Goal: Transaction & Acquisition: Subscribe to service/newsletter

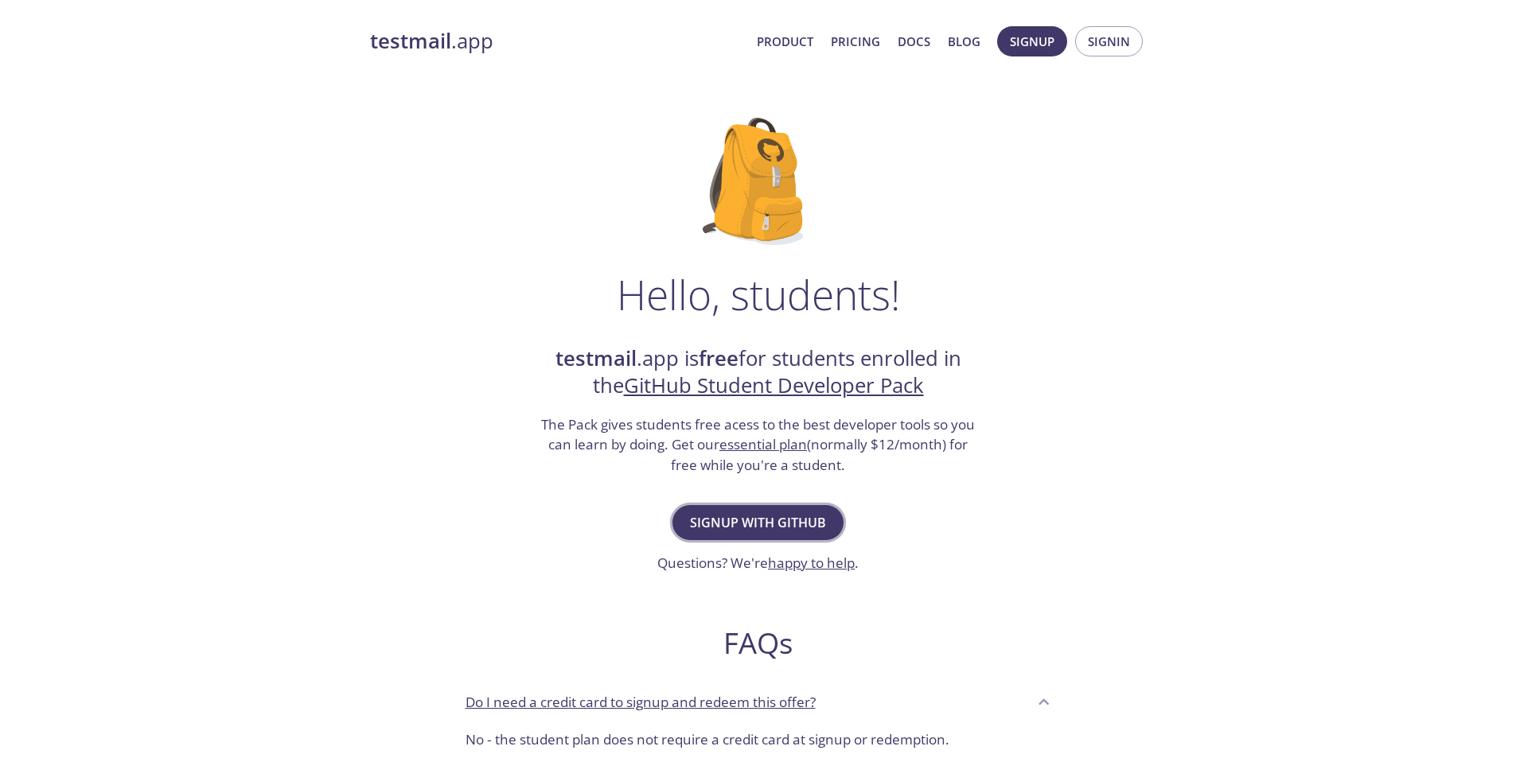
click at [786, 517] on span "Signup with GitHub" at bounding box center [758, 523] width 136 height 22
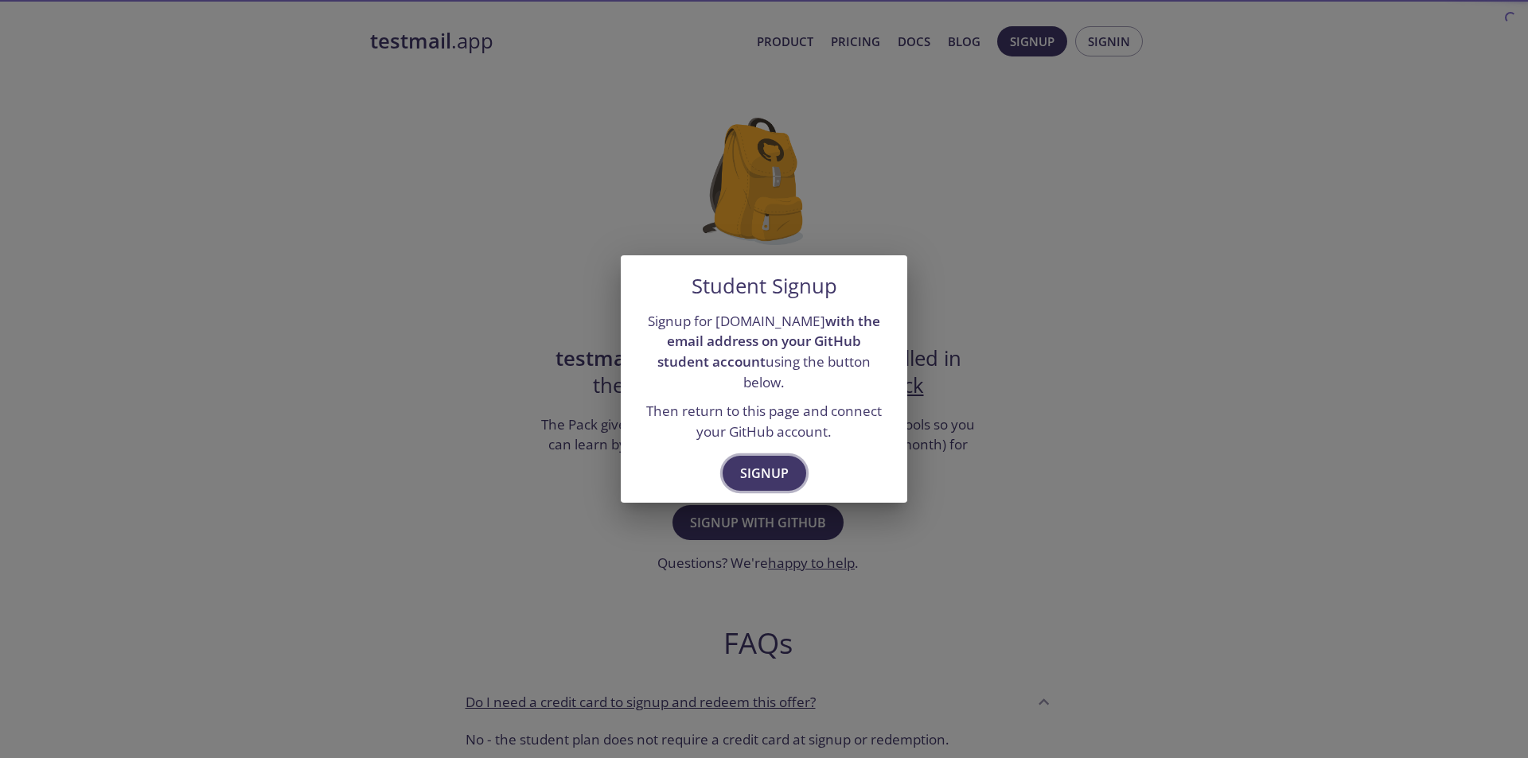
click at [778, 474] on span "Signup" at bounding box center [764, 473] width 49 height 22
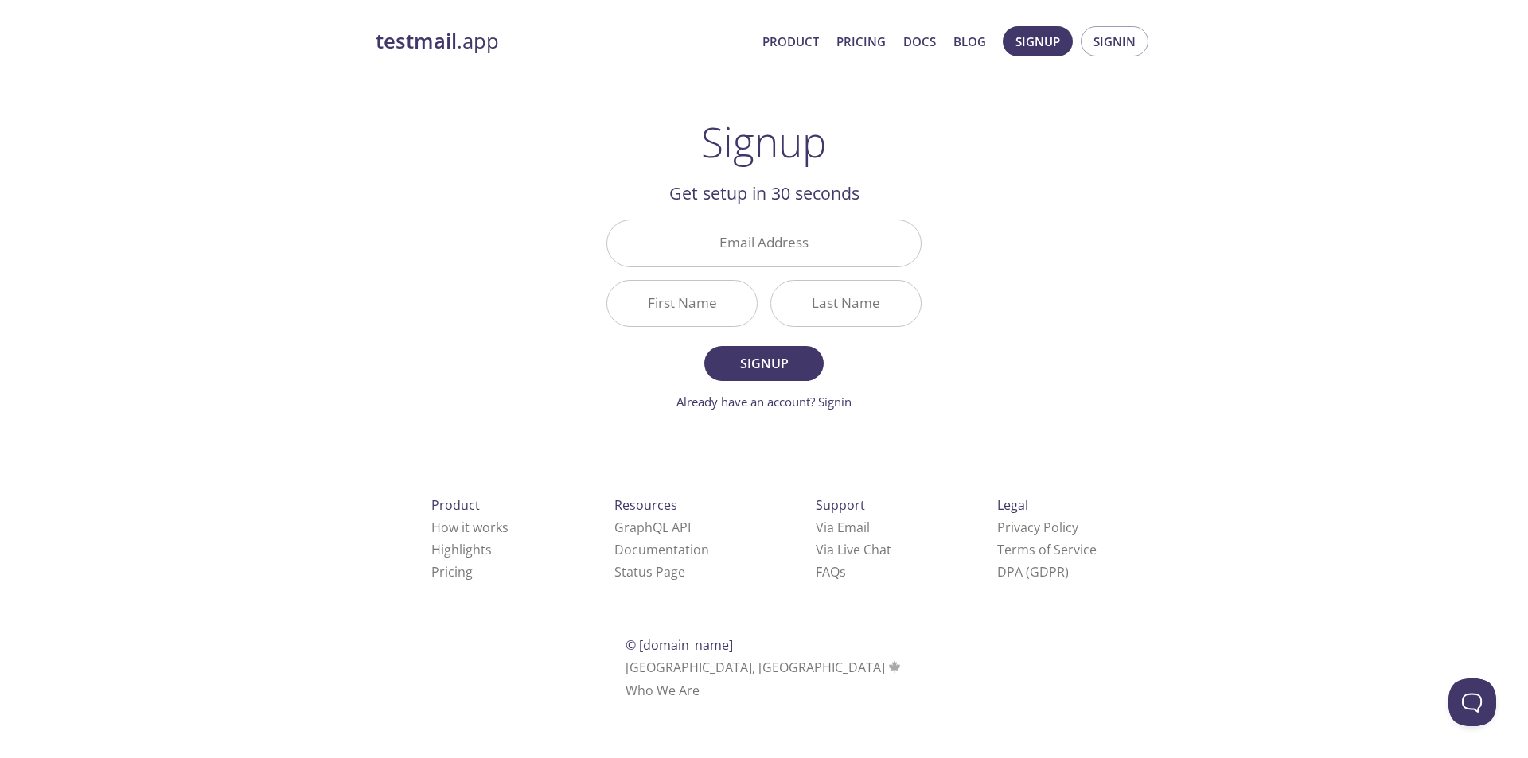
click at [988, 153] on div "testmail .app Product Pricing Docs Blog Signup Signin Signup Get setup in 30 se…" at bounding box center [764, 381] width 815 height 731
click at [787, 251] on input "Email Address" at bounding box center [764, 242] width 314 height 45
click at [1051, 327] on div "testmail .app Product Pricing Docs Blog Signup Signin Signup Get setup in 30 se…" at bounding box center [764, 381] width 815 height 731
click at [778, 132] on h1 "Signup" at bounding box center [764, 142] width 126 height 48
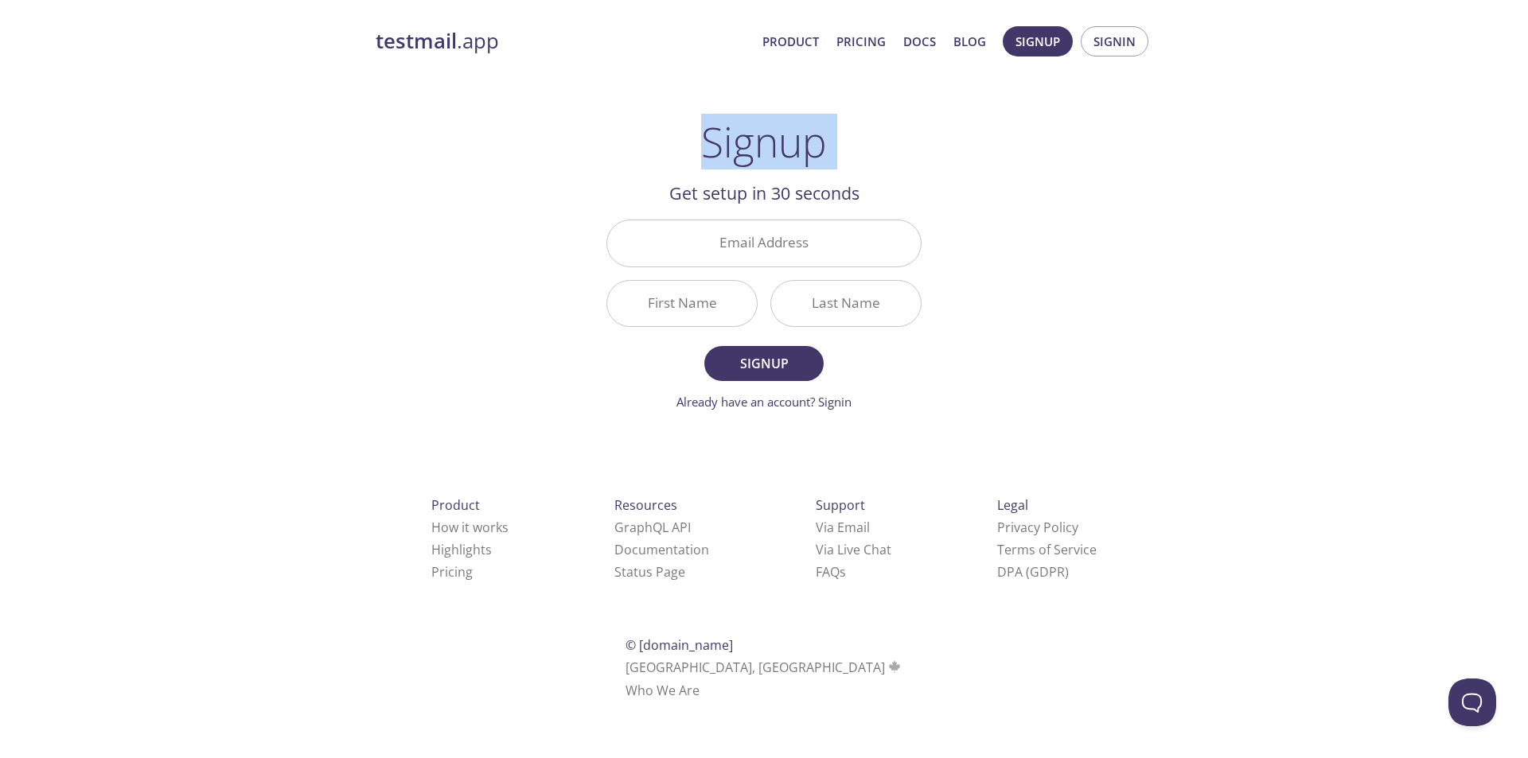
click at [778, 132] on h1 "Signup" at bounding box center [764, 142] width 126 height 48
click at [945, 427] on div "testmail .app Product Pricing Docs Blog Signup Signin Signup Get setup in 30 se…" at bounding box center [764, 381] width 815 height 731
click at [832, 402] on link "Already have an account? Signin" at bounding box center [763, 402] width 175 height 16
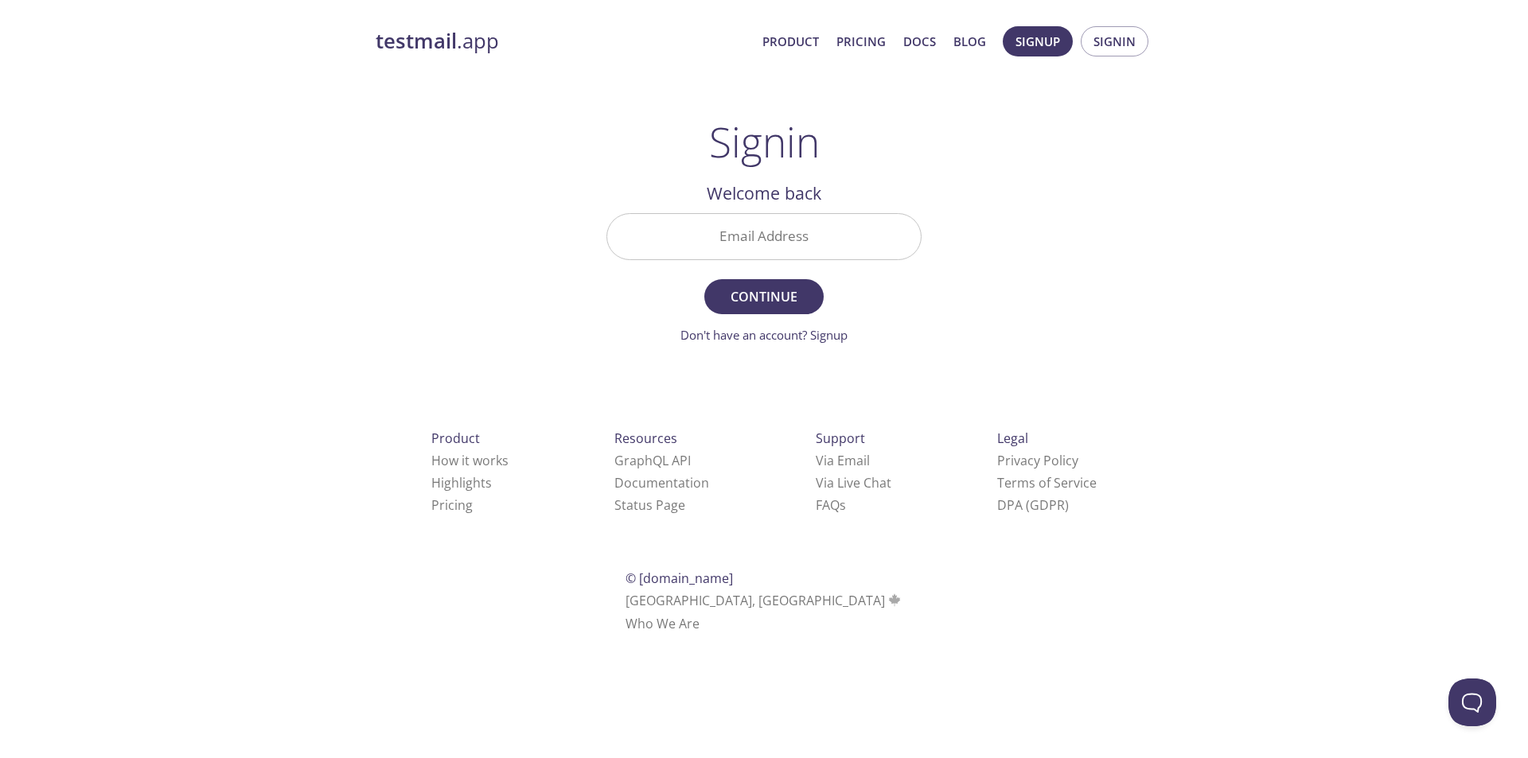
drag, startPoint x: 1058, startPoint y: 215, endPoint x: 1065, endPoint y: 186, distance: 29.3
click at [1059, 213] on div "testmail .app Product Pricing Docs Blog Signup Signin Signin Welcome back Email…" at bounding box center [764, 348] width 815 height 664
click at [1045, 50] on span "Signup" at bounding box center [1037, 41] width 45 height 21
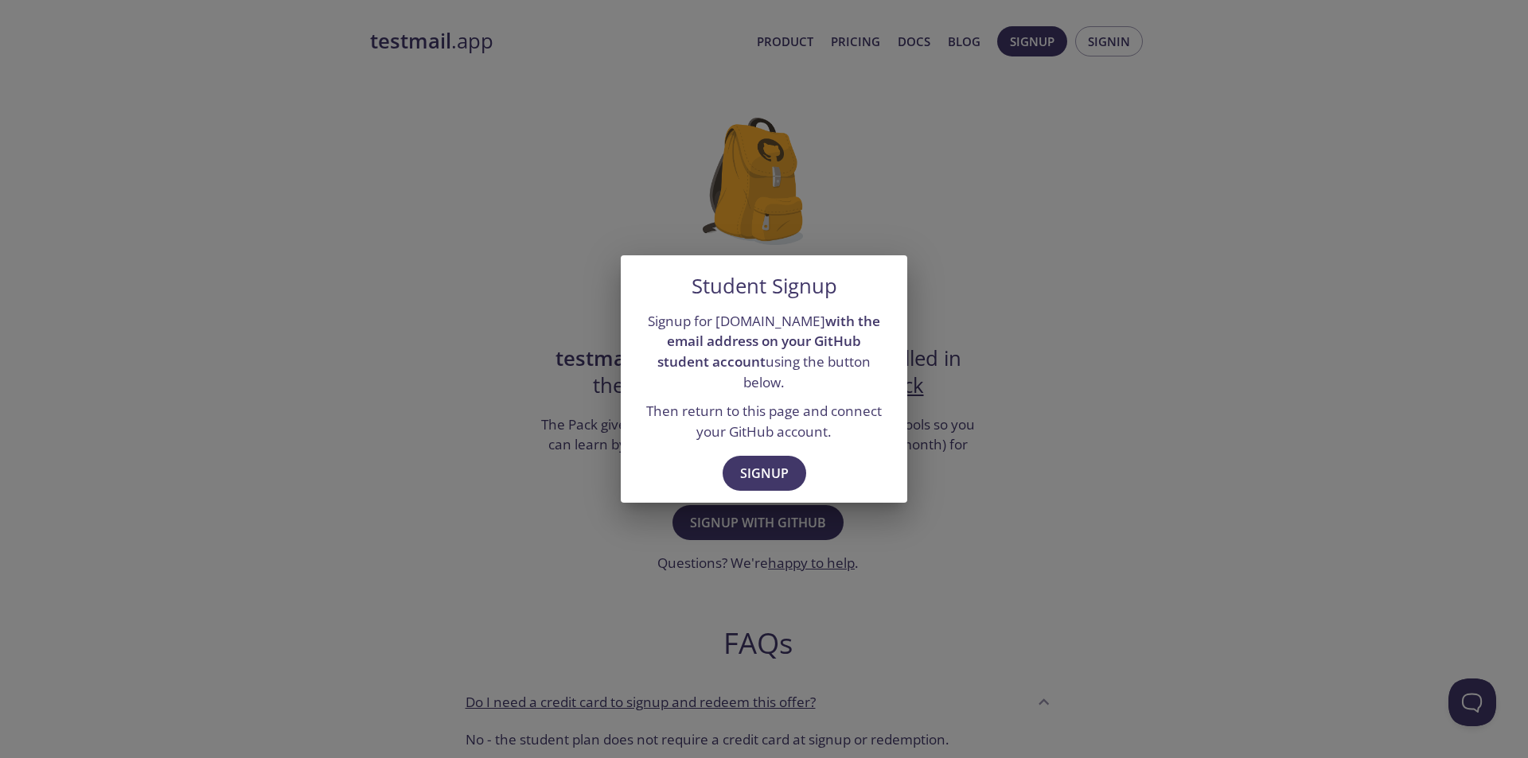
click at [849, 329] on strong "with the email address on your GitHub student account" at bounding box center [768, 341] width 223 height 59
click at [771, 462] on span "Signup" at bounding box center [764, 473] width 49 height 22
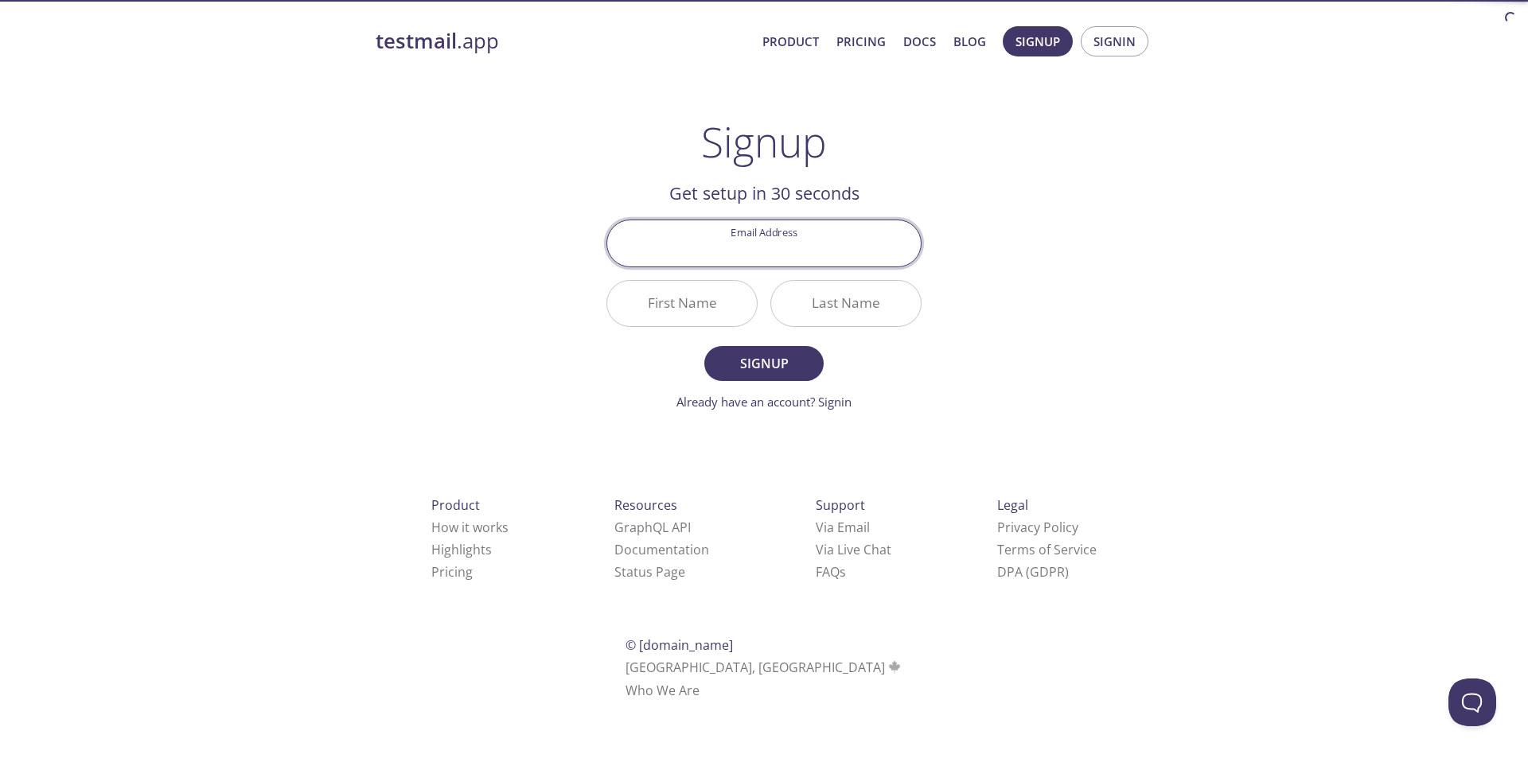
click at [782, 238] on input "Email Address" at bounding box center [764, 242] width 314 height 45
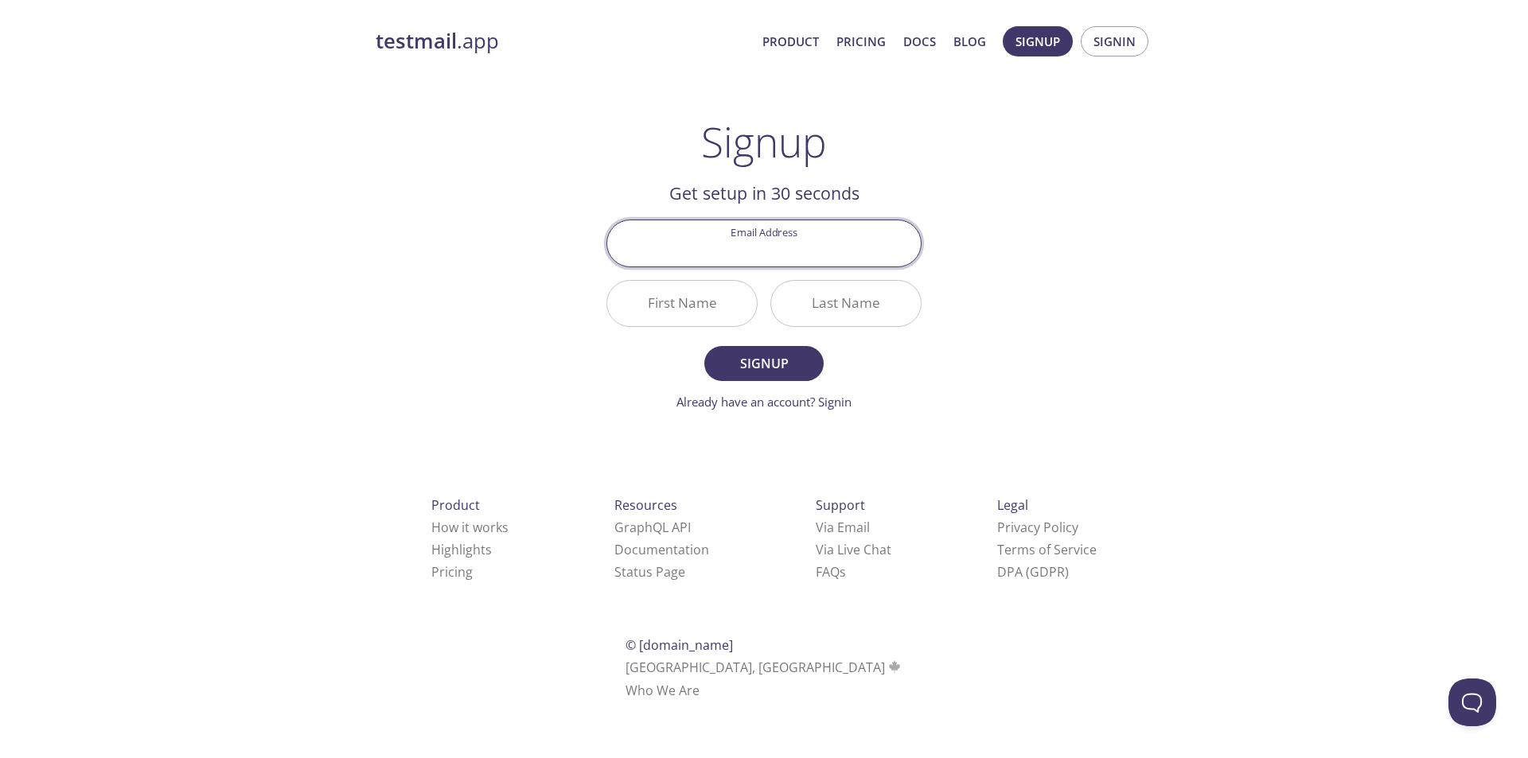
type input "[EMAIL_ADDRESS][DOMAIN_NAME]"
click at [711, 316] on input "First Name" at bounding box center [682, 303] width 150 height 45
type input "[PERSON_NAME]"
type input "huayhuas"
click at [704, 346] on button "Signup" at bounding box center [763, 363] width 119 height 35
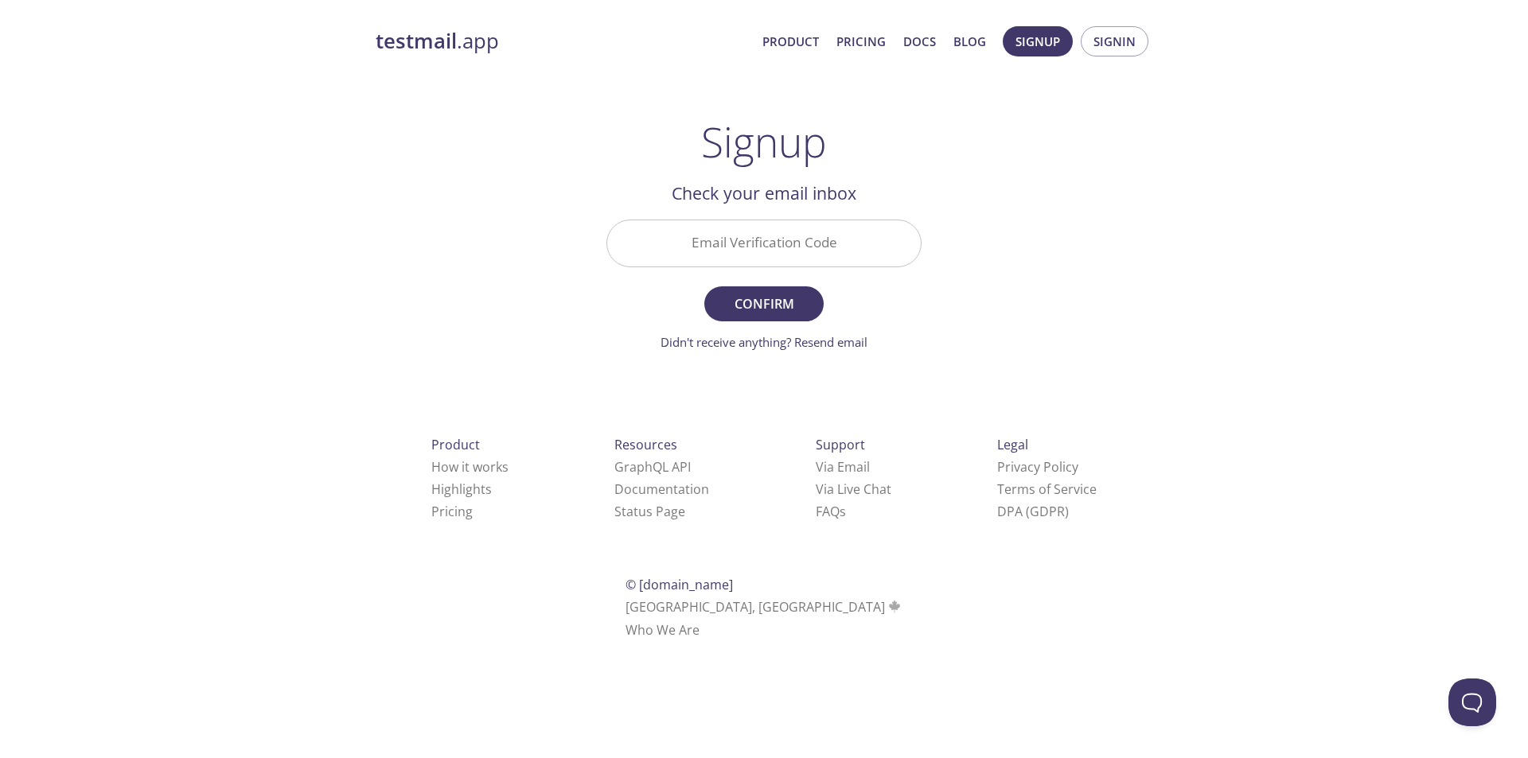
click at [801, 248] on input "Email Verification Code" at bounding box center [764, 242] width 314 height 45
paste input "MZ282EY"
type input "MZ282EY"
click at [780, 317] on button "Confirm" at bounding box center [763, 303] width 119 height 35
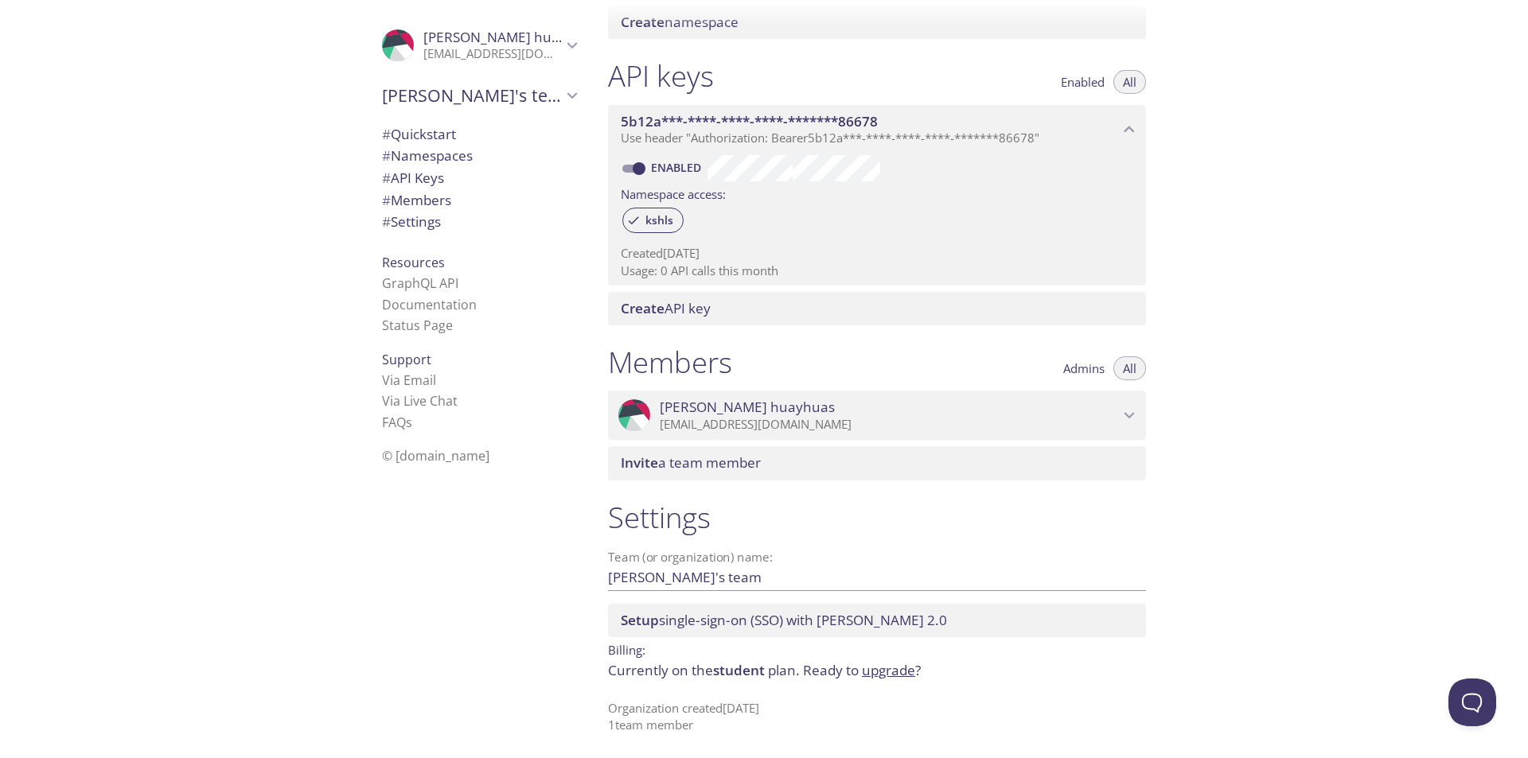
scroll to position [373, 0]
click at [1124, 411] on icon "Edgar huayhuas" at bounding box center [1129, 413] width 21 height 21
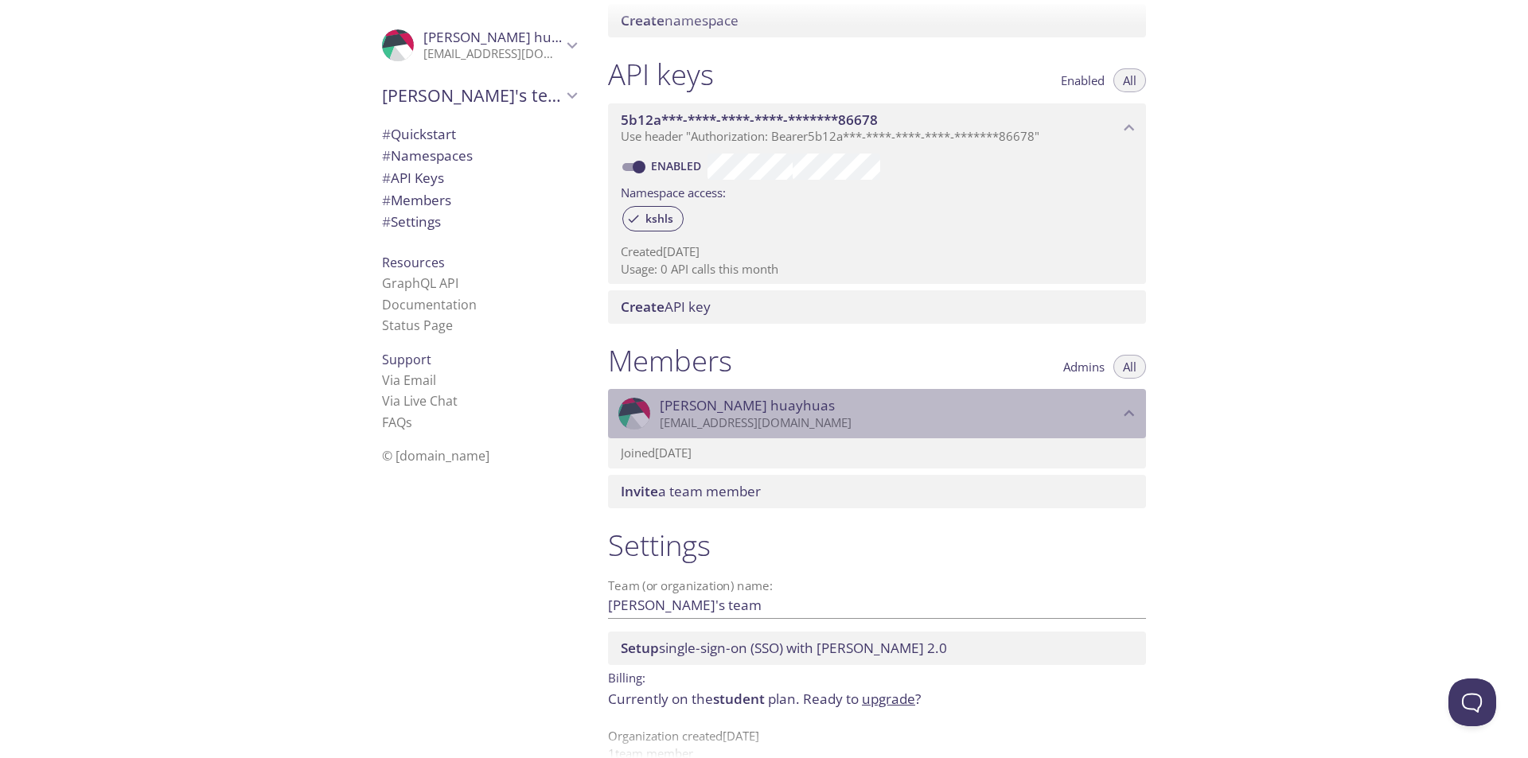
click at [1124, 411] on icon "Edgar huayhuas" at bounding box center [1129, 413] width 21 height 21
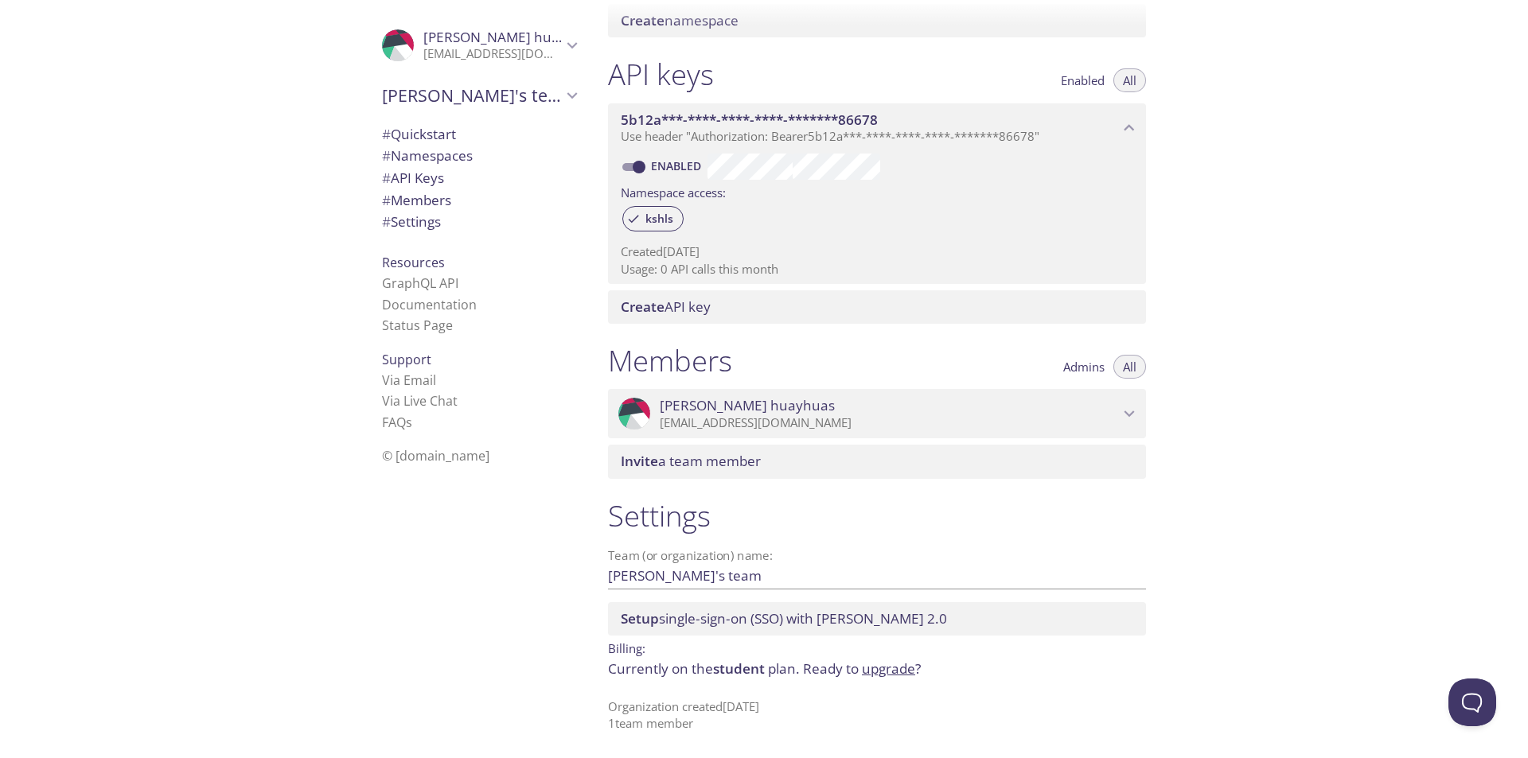
scroll to position [0, 0]
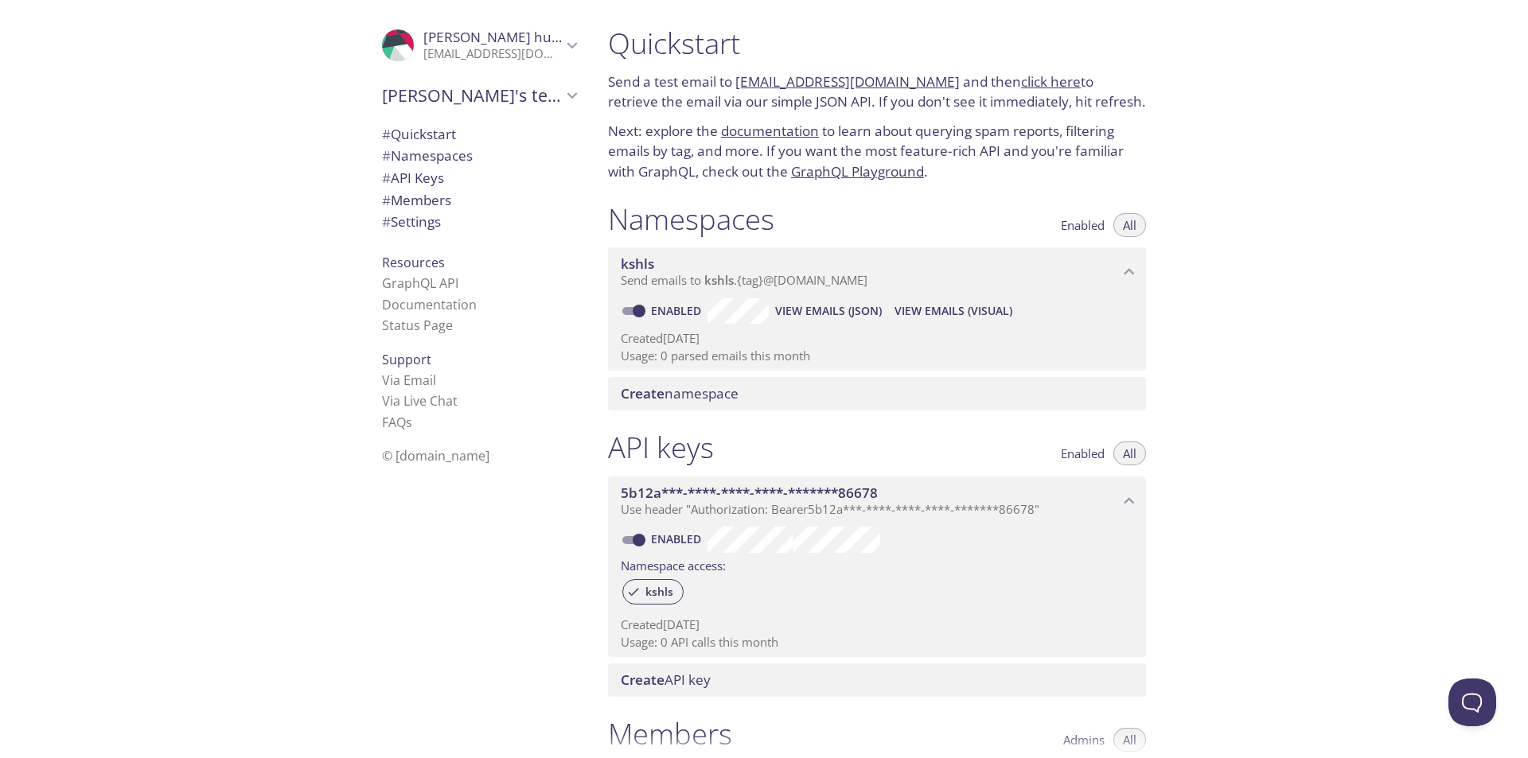
click at [823, 306] on span "View Emails (JSON)" at bounding box center [828, 311] width 107 height 19
click at [705, 388] on span "Create namespace" at bounding box center [680, 393] width 118 height 18
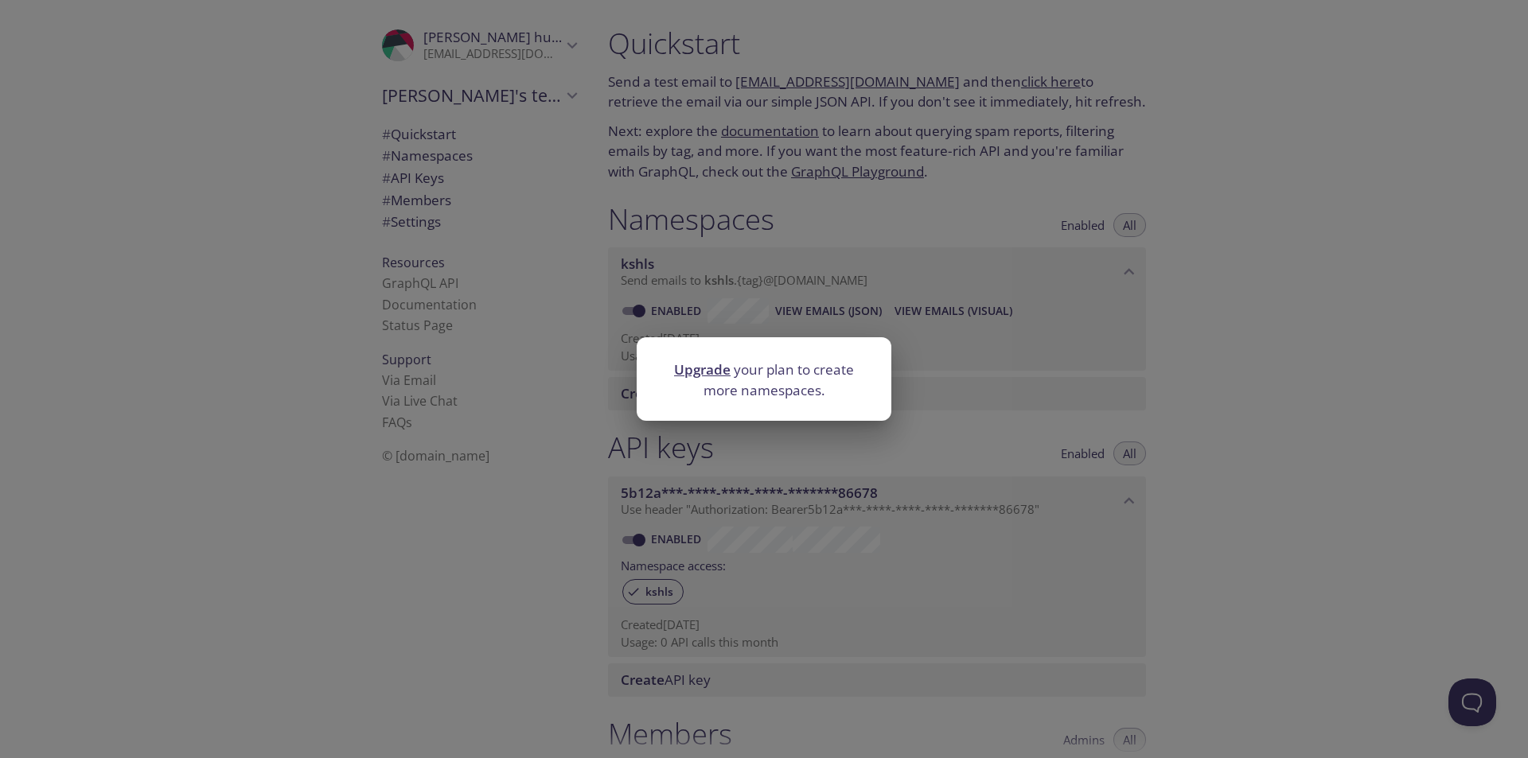
click at [785, 386] on p "Upgrade your plan to create more namespaces." at bounding box center [764, 380] width 216 height 41
click at [1444, 286] on div "Upgrade your plan to create more namespaces." at bounding box center [764, 379] width 1528 height 758
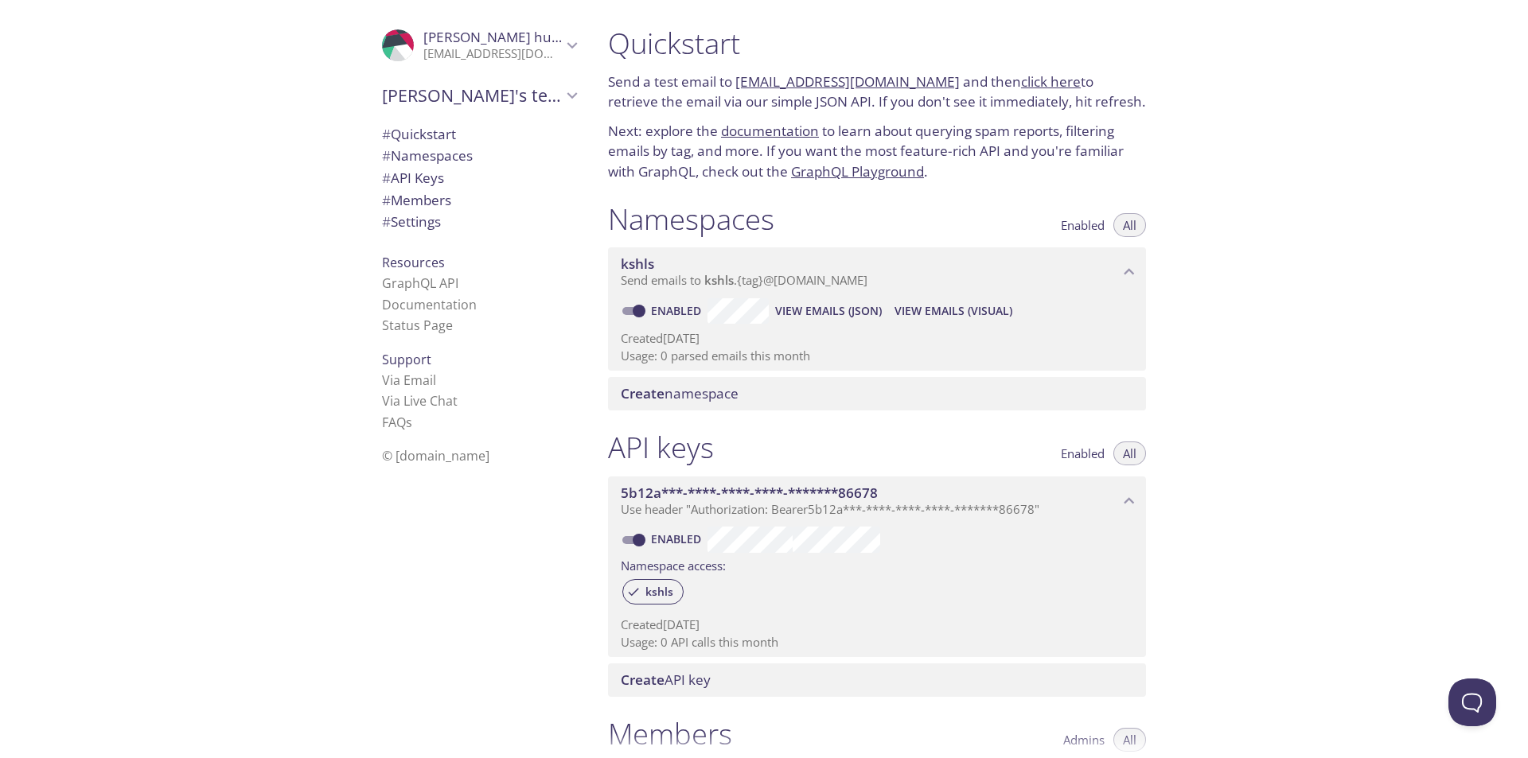
click at [1086, 225] on span "Enabled" at bounding box center [1083, 225] width 44 height 0
click at [1136, 271] on icon "kshls namespace" at bounding box center [1129, 272] width 21 height 21
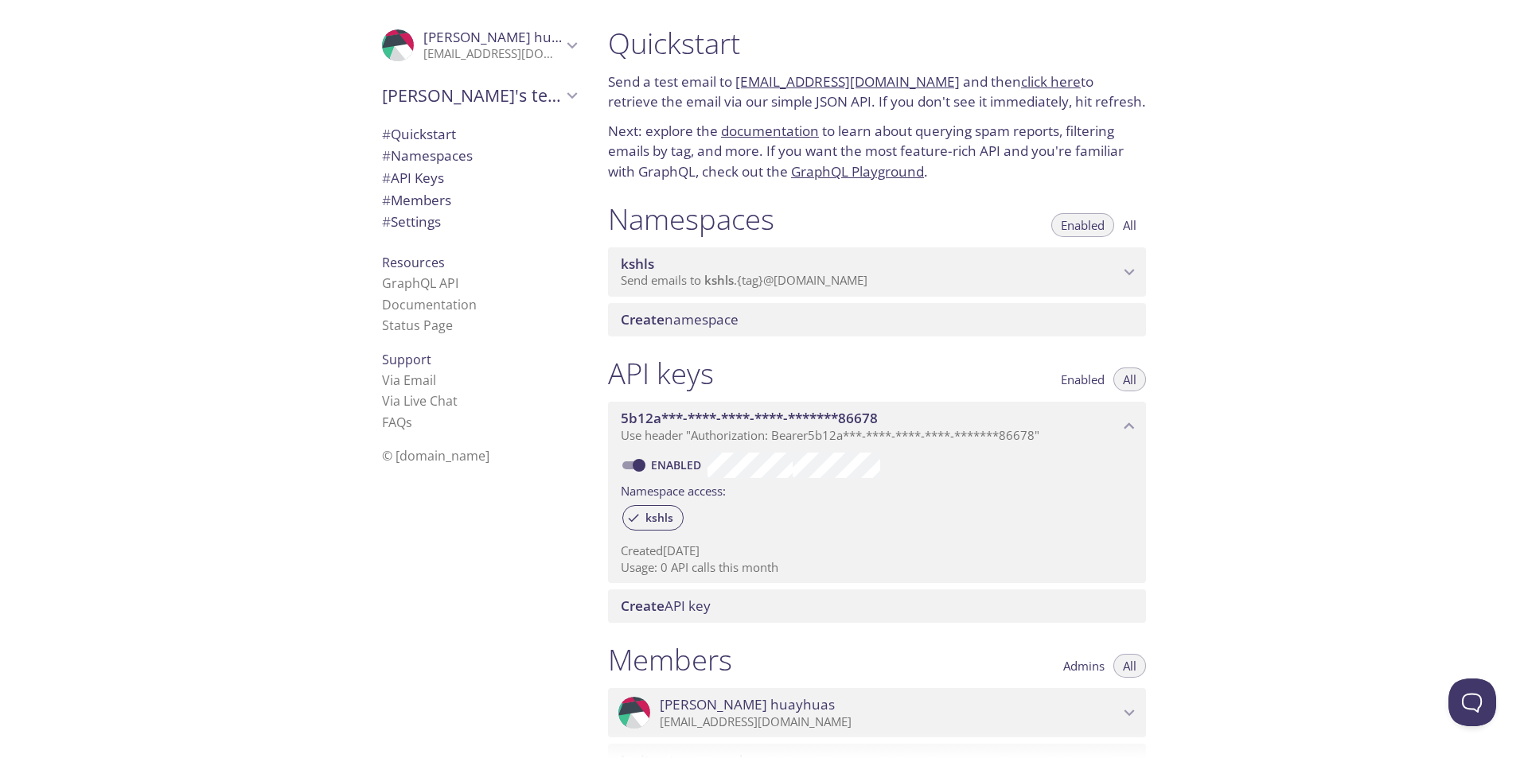
click at [1136, 271] on icon "kshls namespace" at bounding box center [1129, 272] width 21 height 21
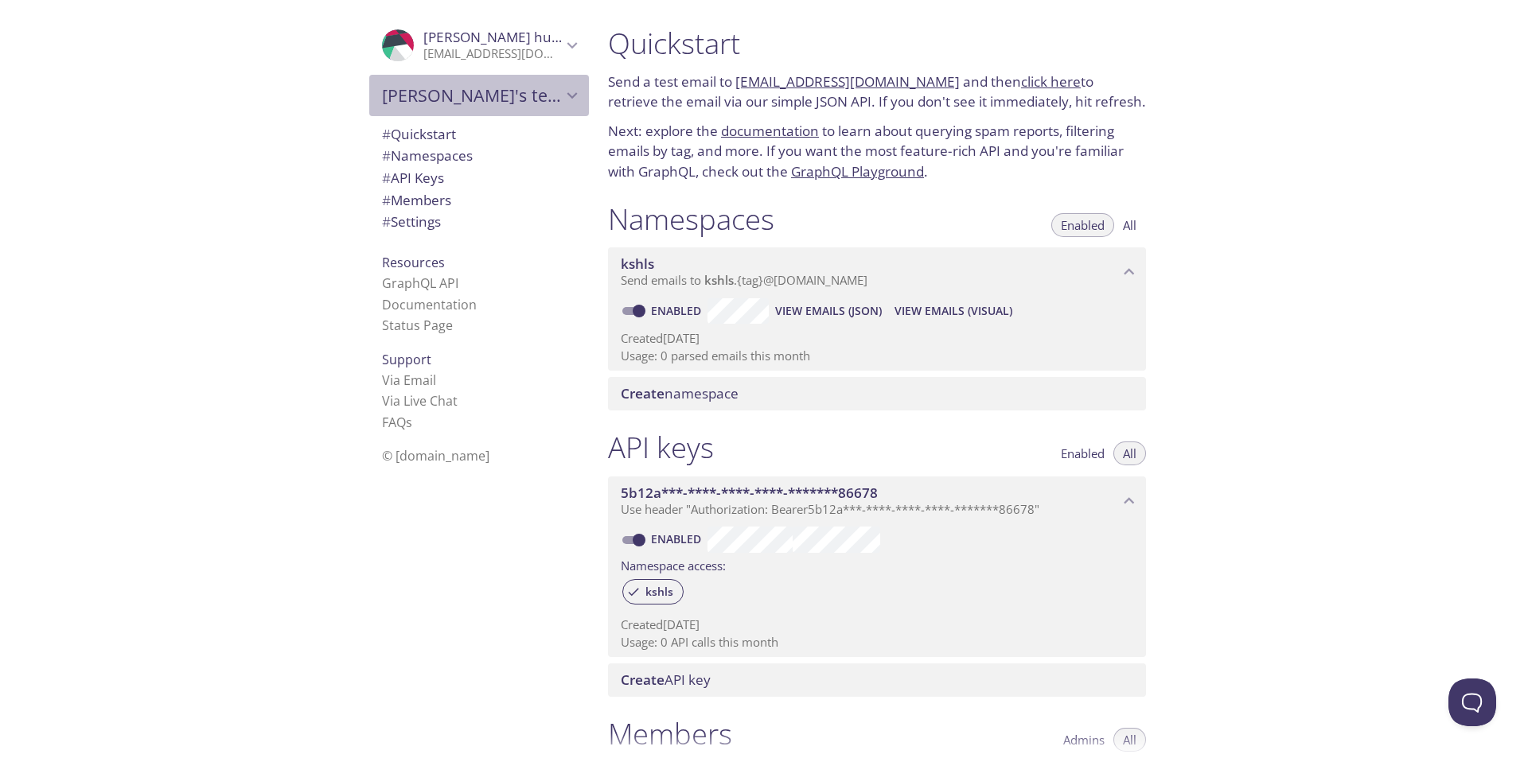
click at [548, 107] on div "Edgar's team" at bounding box center [479, 95] width 220 height 41
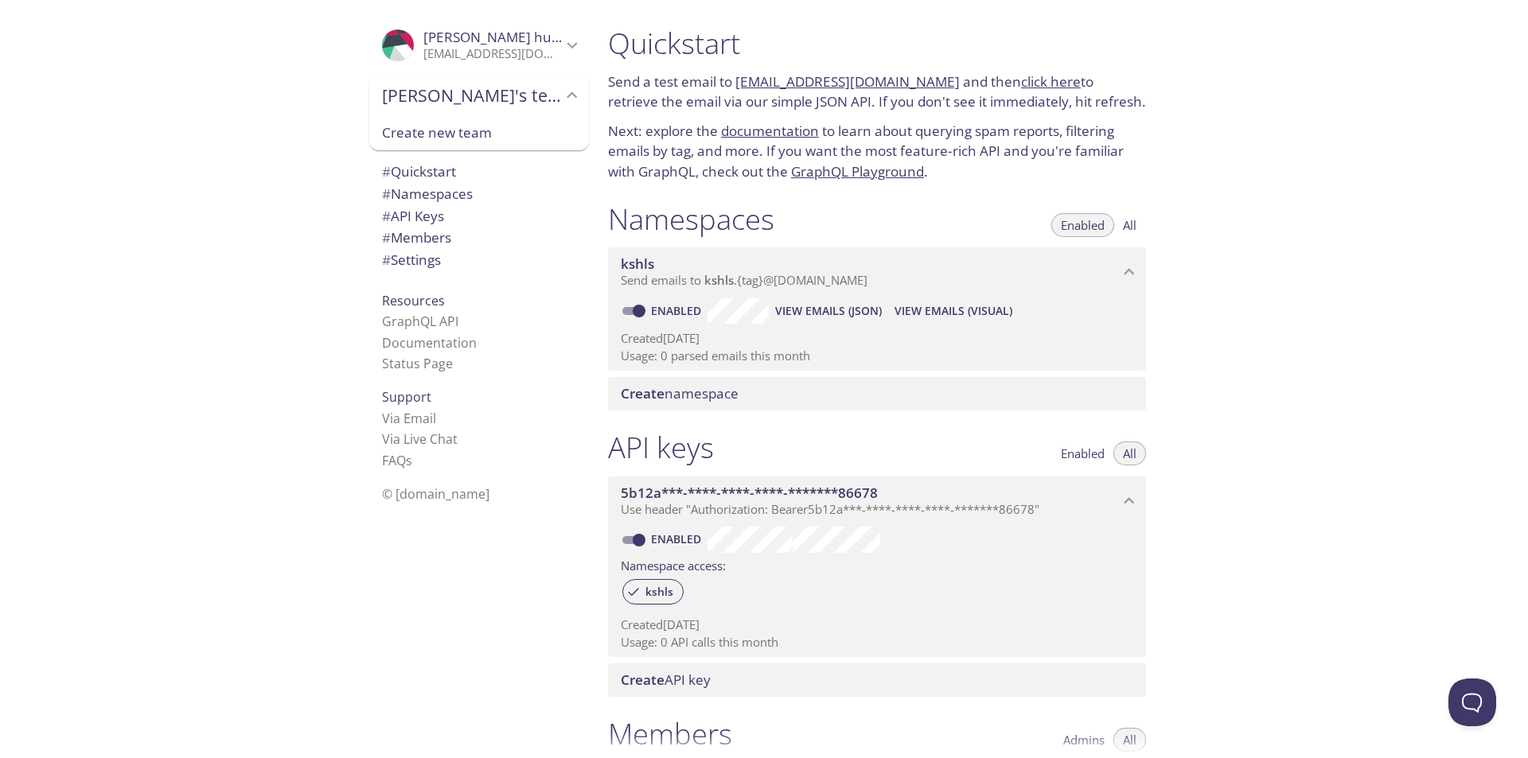
click at [469, 141] on span "Create new team" at bounding box center [479, 133] width 194 height 21
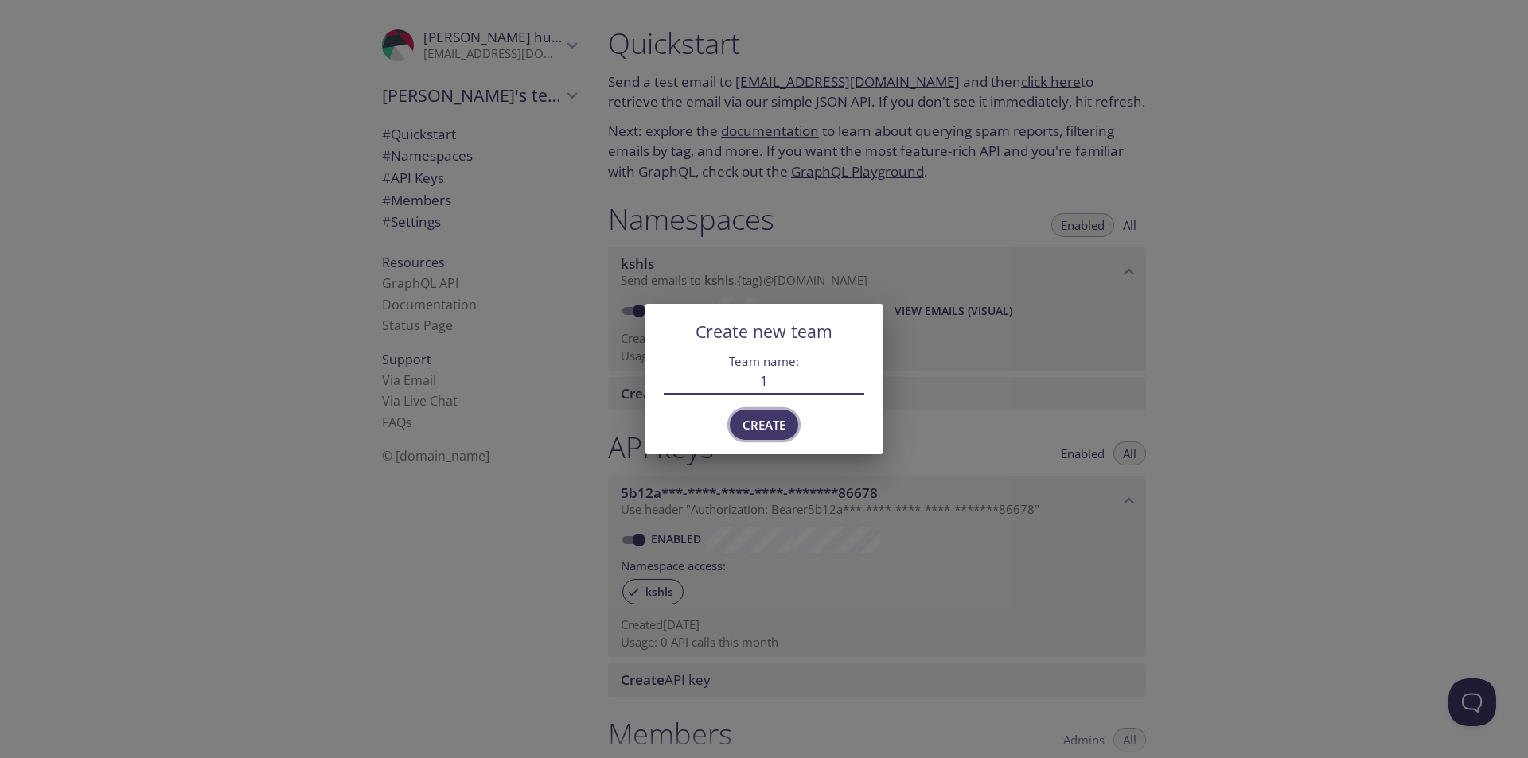
type input "1"
click at [775, 435] on span "Create" at bounding box center [764, 425] width 43 height 21
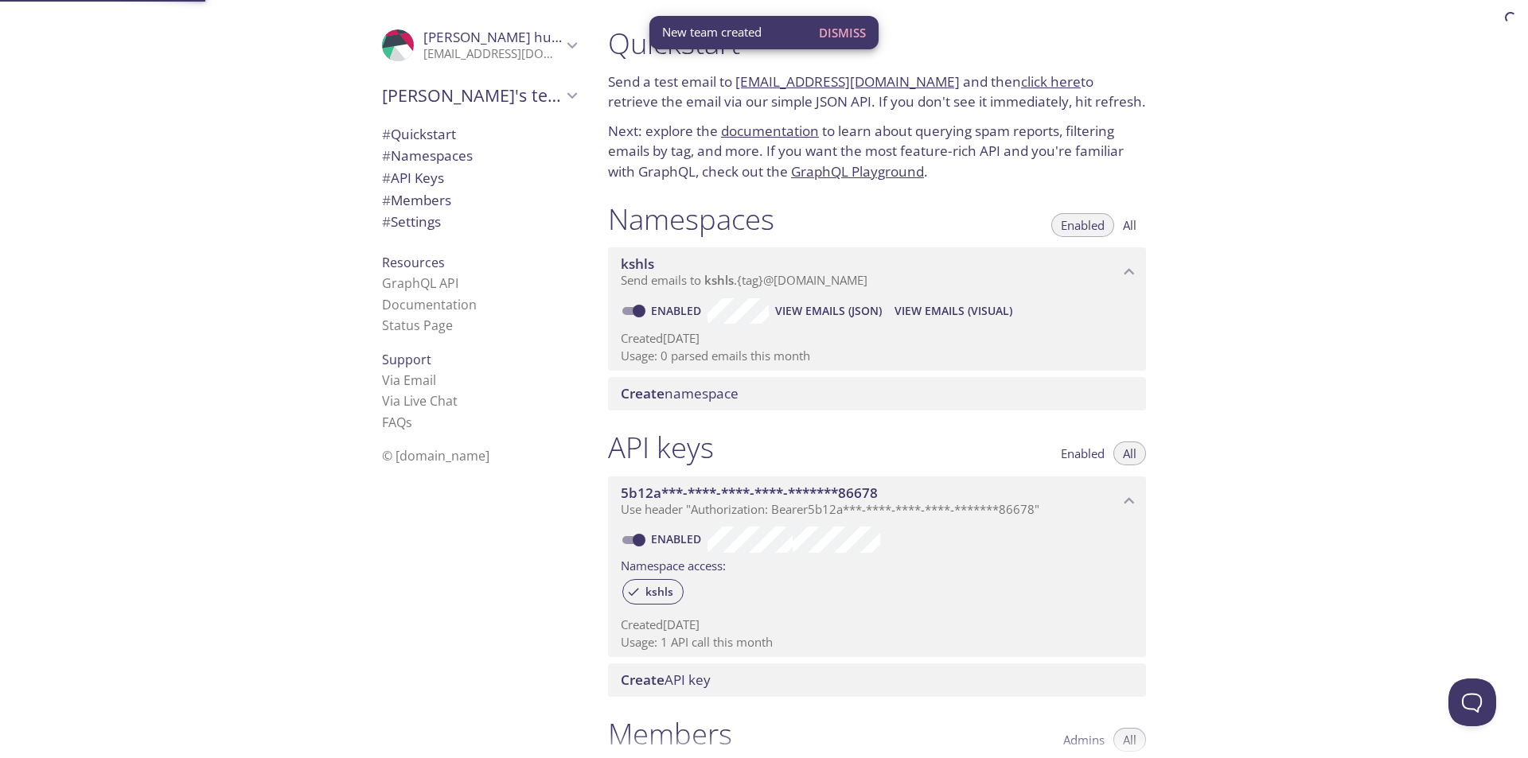
scroll to position [25, 0]
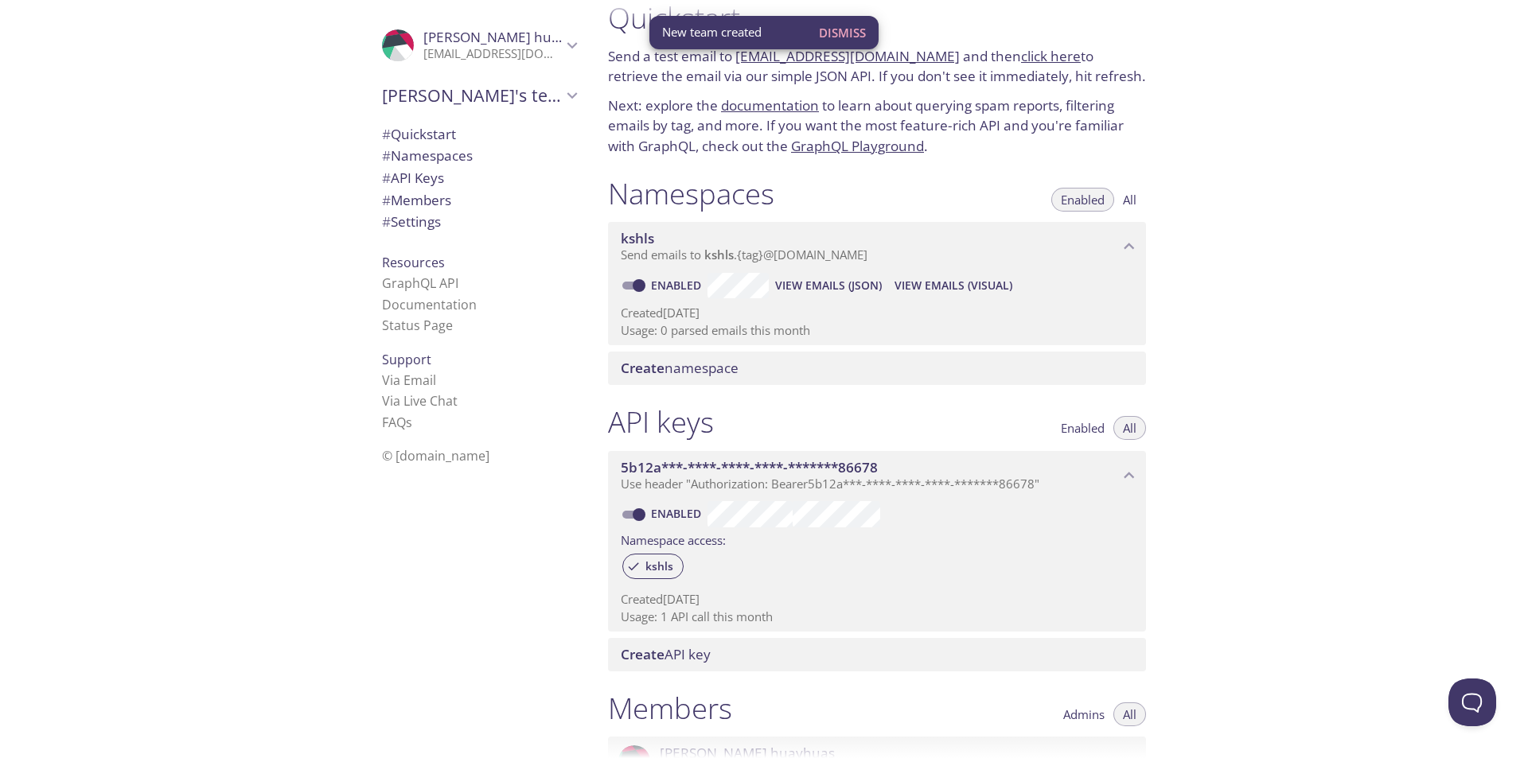
click at [548, 51] on p "[EMAIL_ADDRESS][DOMAIN_NAME]" at bounding box center [492, 54] width 138 height 16
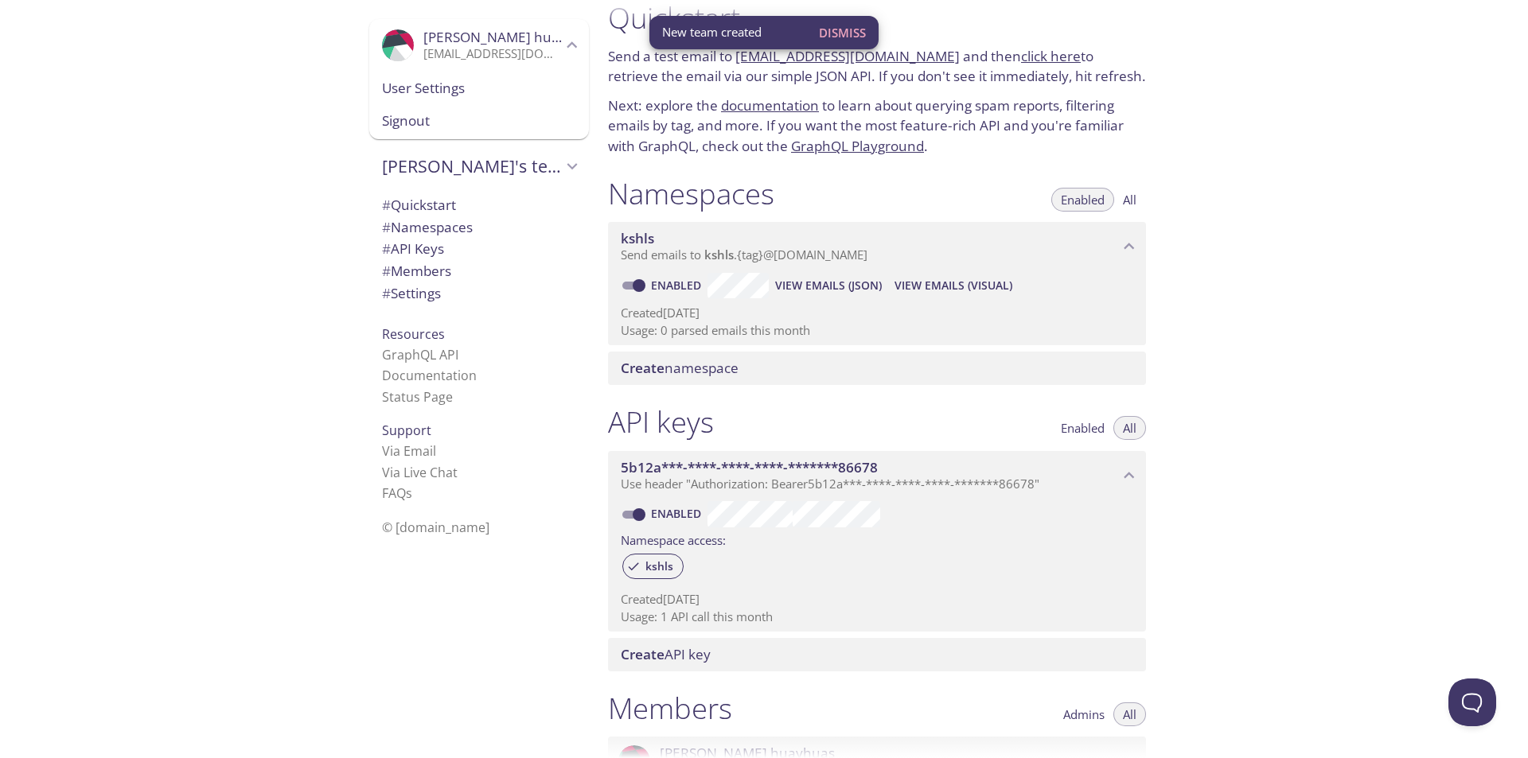
click at [548, 51] on p "[EMAIL_ADDRESS][DOMAIN_NAME]" at bounding box center [492, 54] width 138 height 16
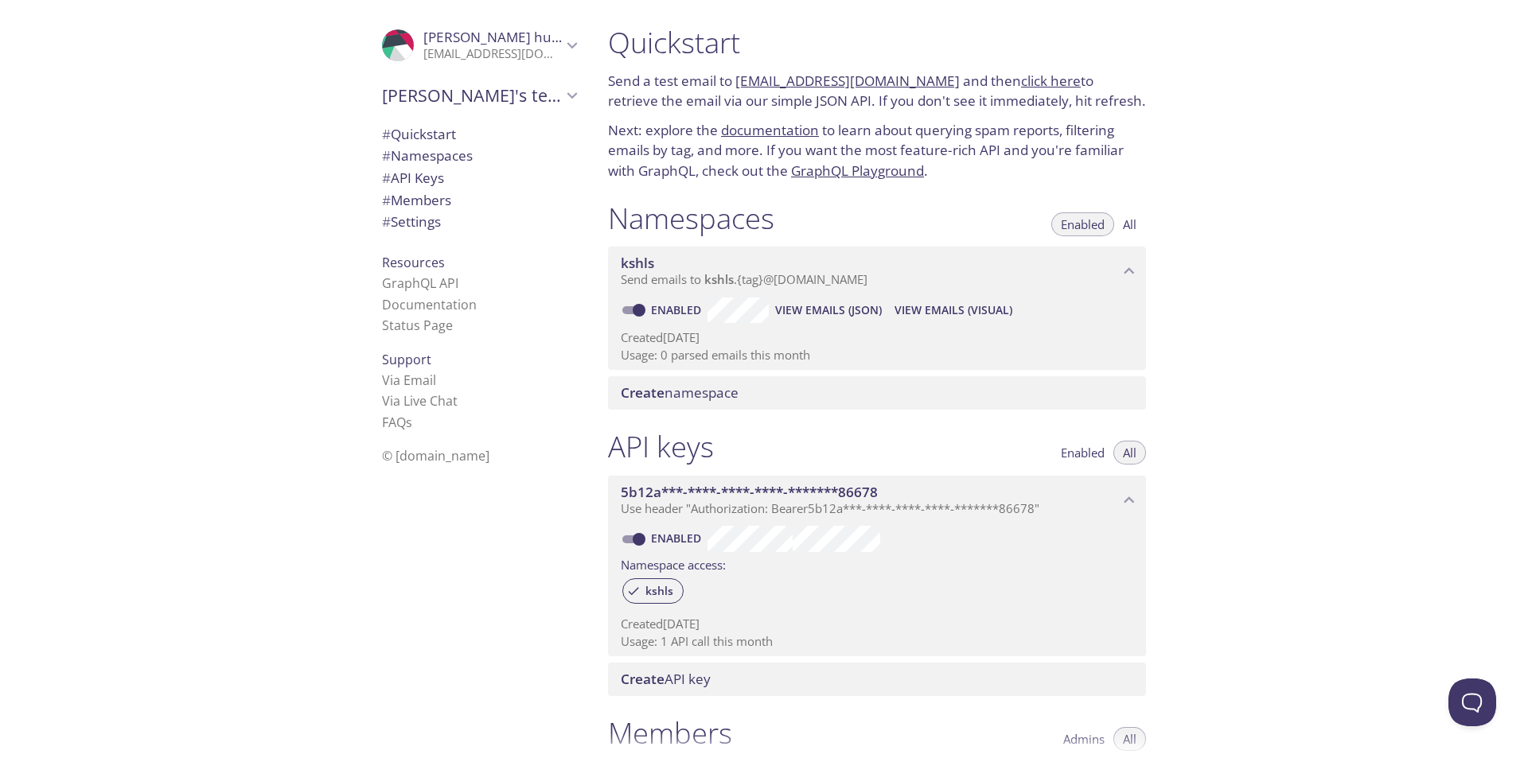
scroll to position [0, 0]
click at [1025, 80] on link "click here" at bounding box center [1051, 81] width 60 height 18
click at [785, 80] on link "kshls.test@inbox.testmail.app" at bounding box center [847, 81] width 224 height 18
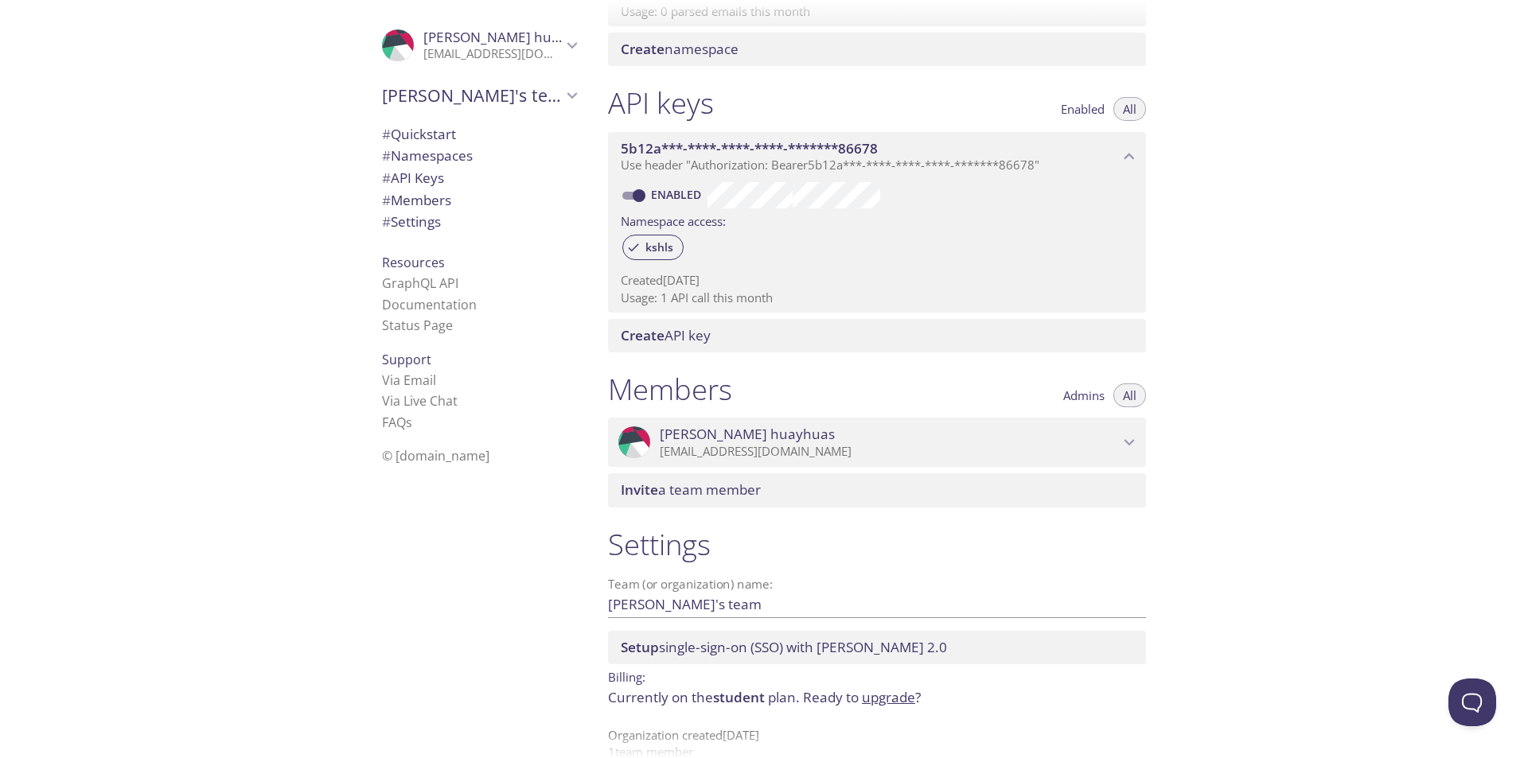
scroll to position [373, 0]
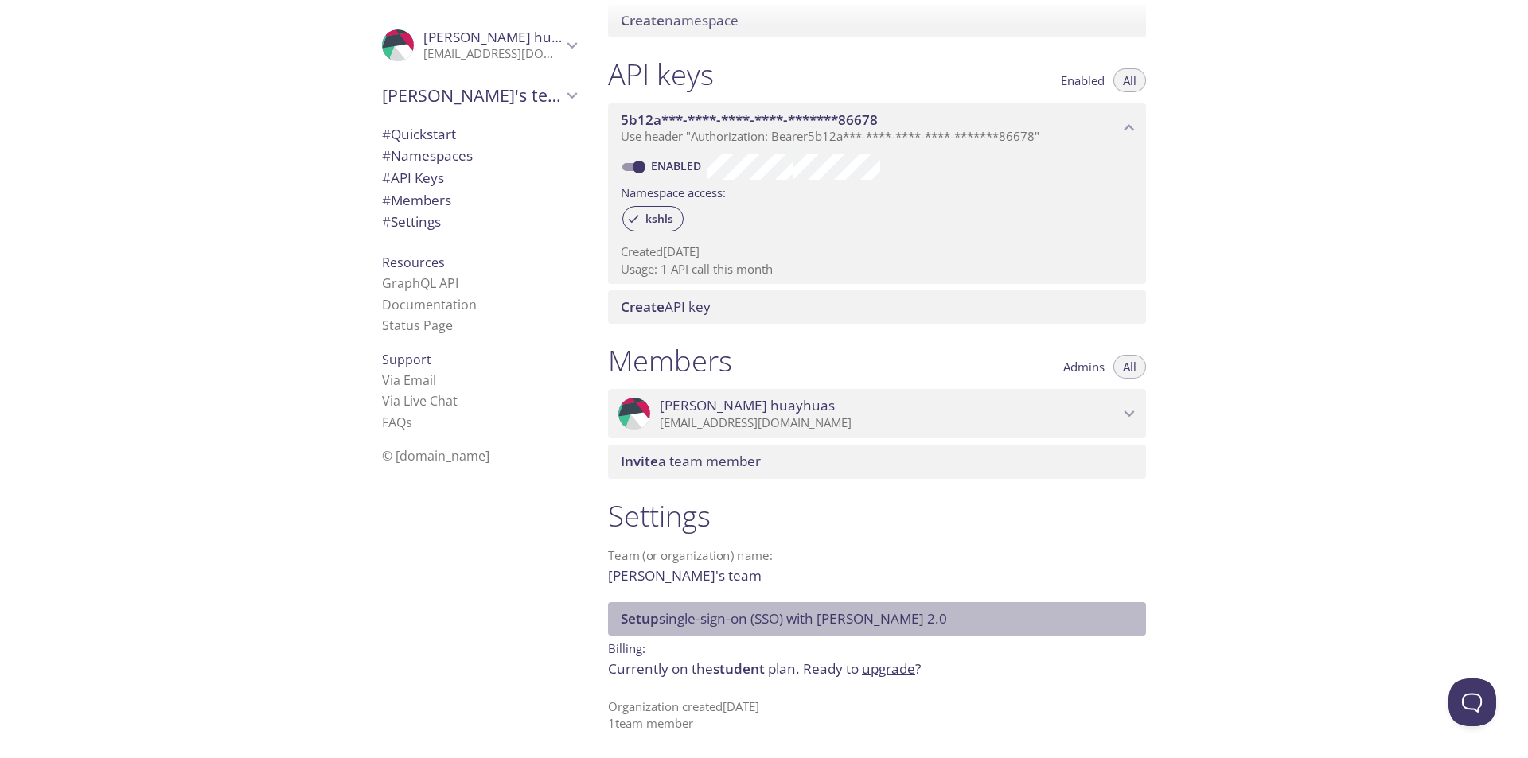
click at [774, 612] on span "Setup single-sign-on (SSO) with SAML 2.0" at bounding box center [784, 619] width 326 height 18
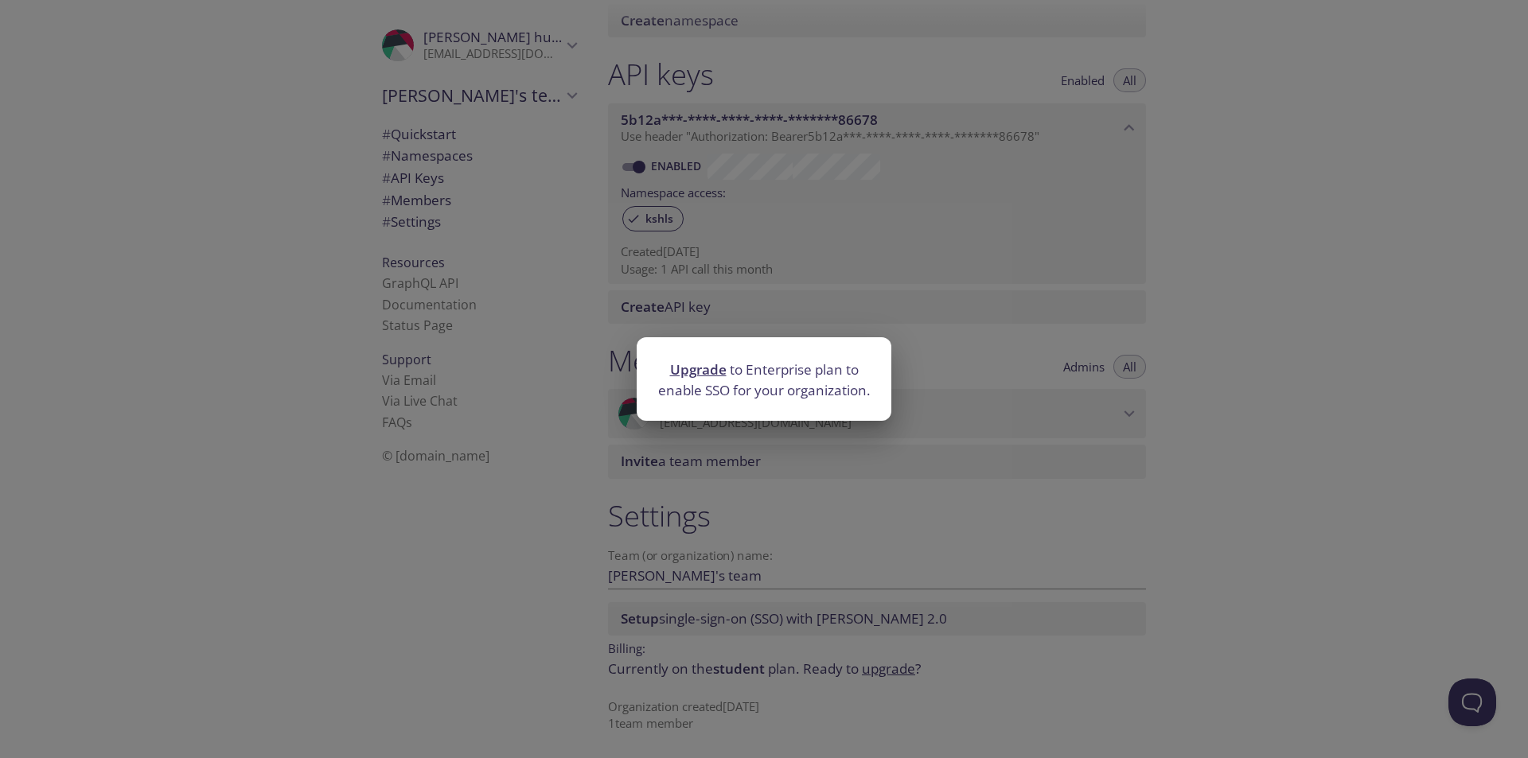
click at [788, 392] on p "Upgrade to Enterprise plan to enable SSO for your organization." at bounding box center [764, 380] width 216 height 41
click at [273, 626] on div "Upgrade to Enterprise plan to enable SSO for your organization." at bounding box center [764, 379] width 1528 height 758
